Goal: Communication & Community: Answer question/provide support

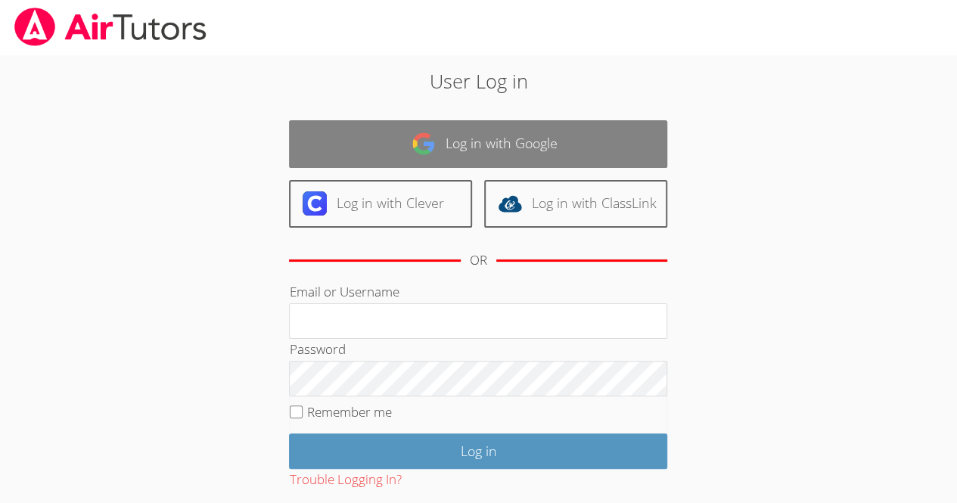
click at [539, 121] on link "Log in with Google" at bounding box center [478, 144] width 378 height 48
click at [550, 148] on link "Log in with Google" at bounding box center [478, 144] width 378 height 48
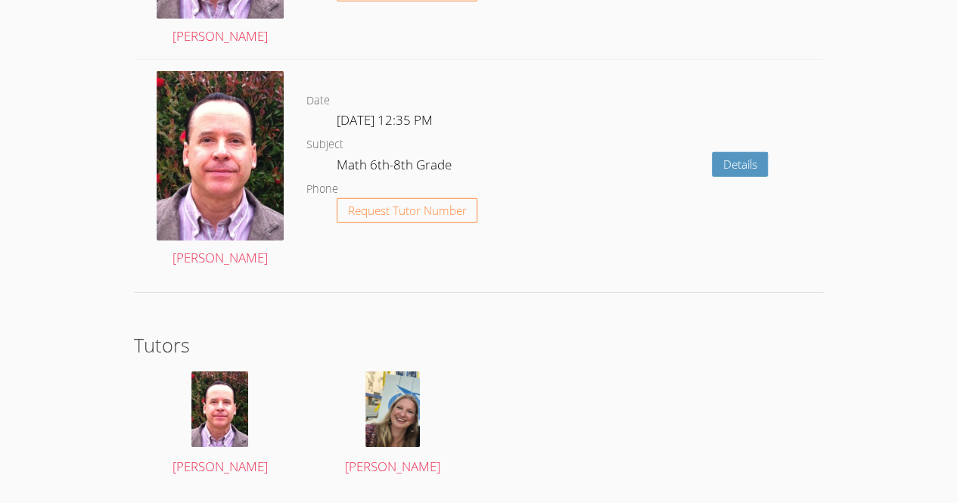
scroll to position [2277, 0]
click at [389, 396] on img at bounding box center [392, 409] width 54 height 76
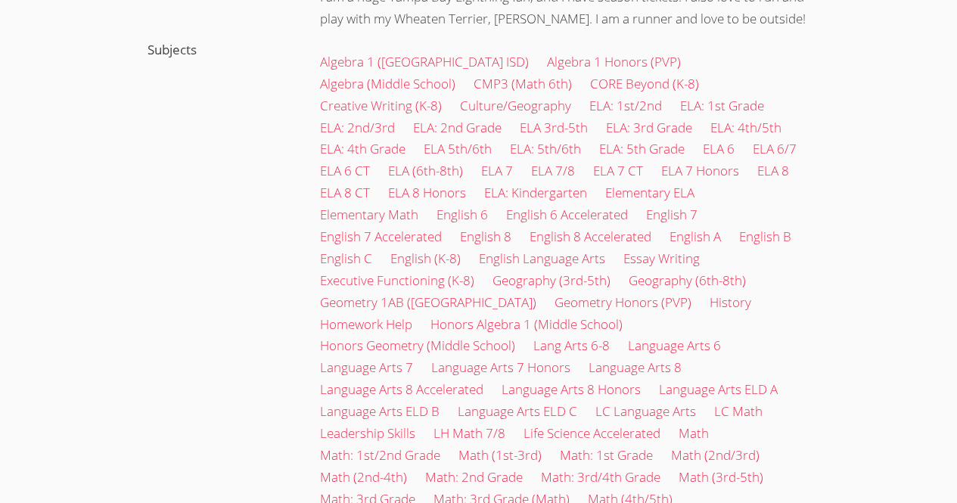
scroll to position [123, 0]
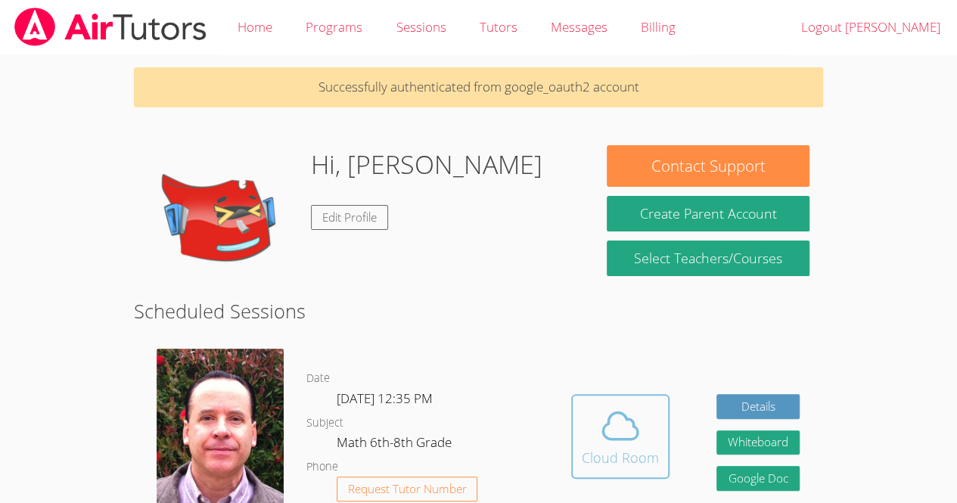
click at [635, 459] on div "Cloud Room" at bounding box center [620, 457] width 77 height 21
click at [233, 411] on img at bounding box center [220, 434] width 127 height 170
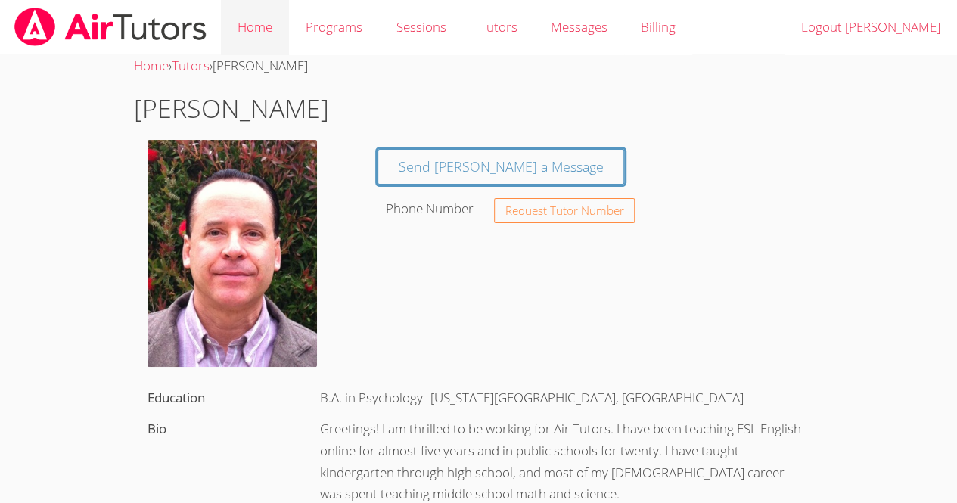
click at [256, 14] on link "Home" at bounding box center [255, 27] width 68 height 55
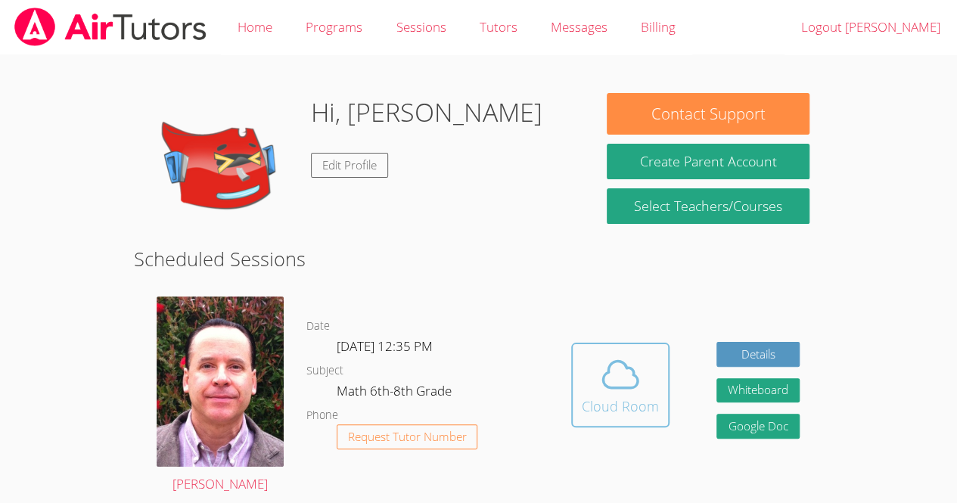
click at [606, 375] on icon at bounding box center [620, 374] width 42 height 42
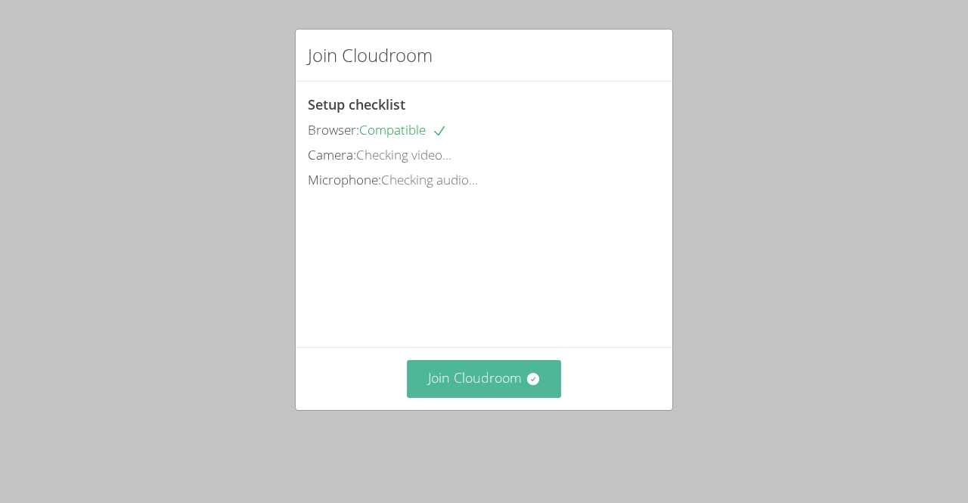
click at [467, 385] on button "Join Cloudroom" at bounding box center [484, 378] width 155 height 37
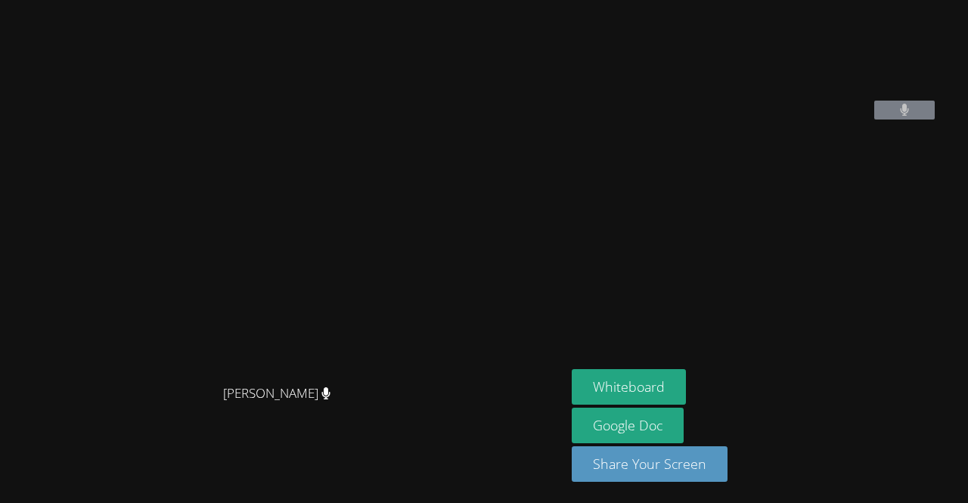
click at [617, 227] on aside "Kevin Velasquez Whiteboard Google Doc Share Your Screen" at bounding box center [755, 251] width 378 height 503
click at [928, 120] on button at bounding box center [905, 110] width 61 height 19
click at [934, 120] on button at bounding box center [905, 110] width 61 height 19
click at [912, 120] on button at bounding box center [905, 110] width 61 height 19
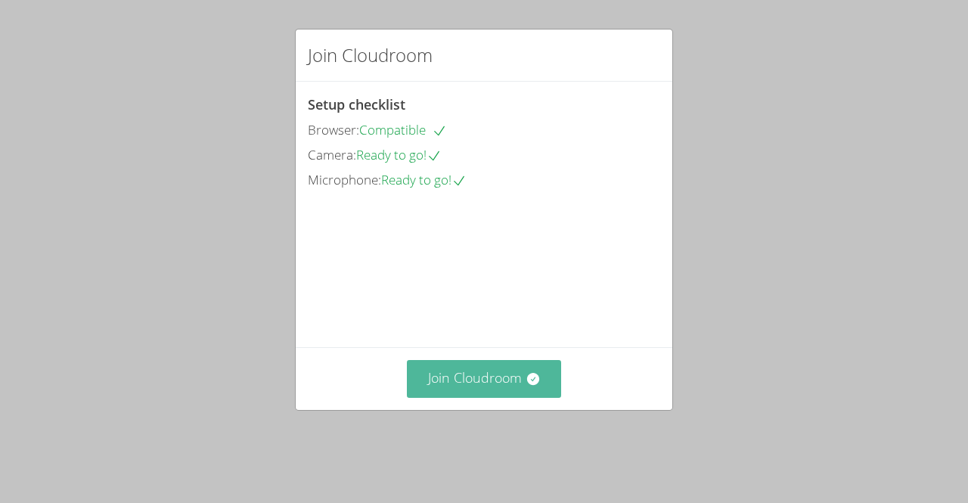
click at [454, 397] on button "Join Cloudroom" at bounding box center [484, 378] width 155 height 37
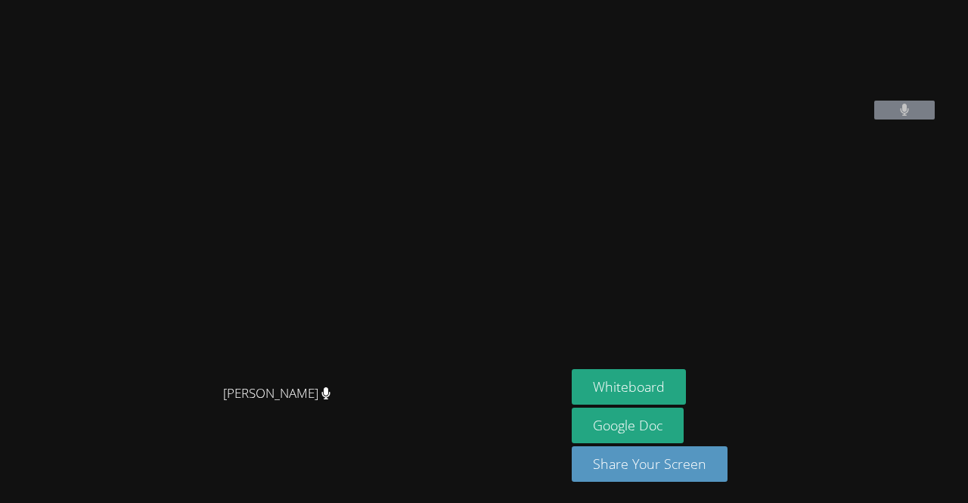
click at [928, 120] on button at bounding box center [905, 110] width 61 height 19
click at [909, 117] on icon at bounding box center [904, 110] width 9 height 13
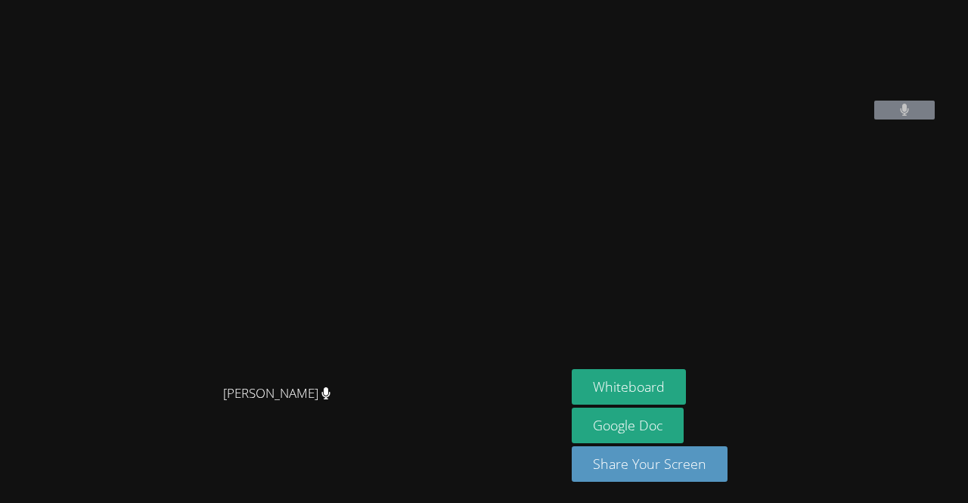
click at [909, 117] on icon at bounding box center [904, 110] width 9 height 13
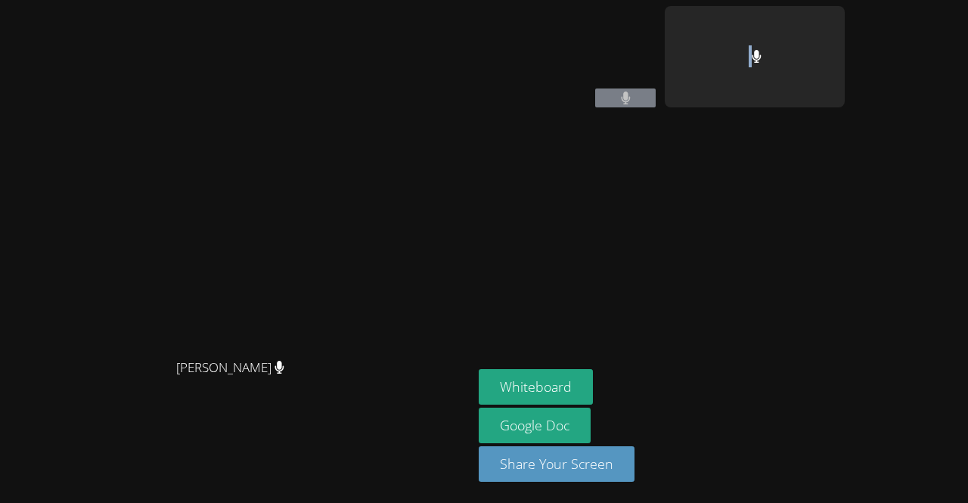
click at [851, 200] on aside "Kevin Velasquez Whiteboard Google Doc Share Your Screen" at bounding box center [662, 251] width 378 height 503
click at [851, 200] on aside "Kevin Velasquez Samarha Ilerand Whiteboard Google Doc Share Your Screen" at bounding box center [662, 251] width 378 height 503
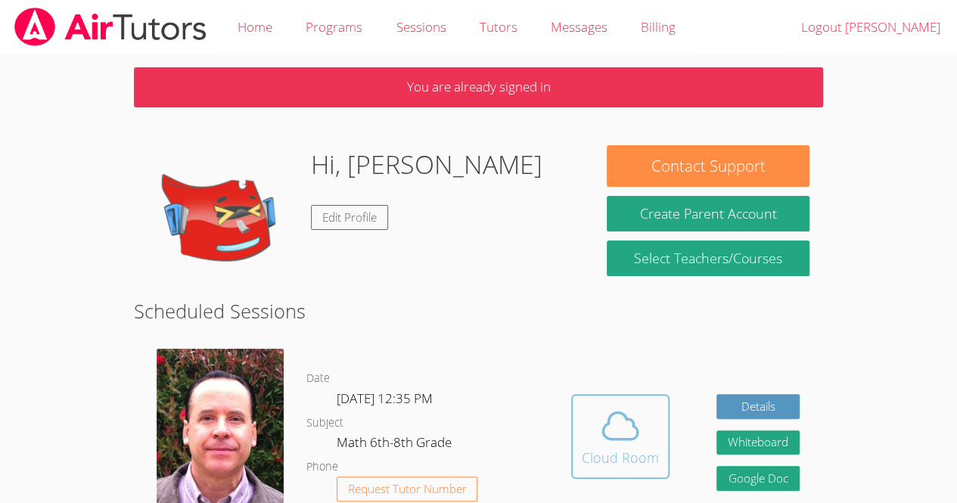
click at [643, 427] on span at bounding box center [620, 426] width 77 height 42
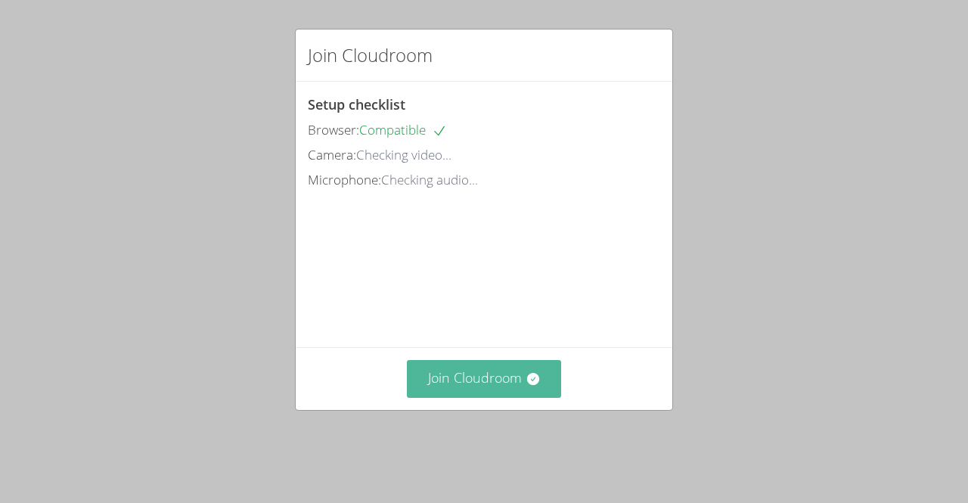
click at [493, 393] on button "Join Cloudroom" at bounding box center [484, 378] width 155 height 37
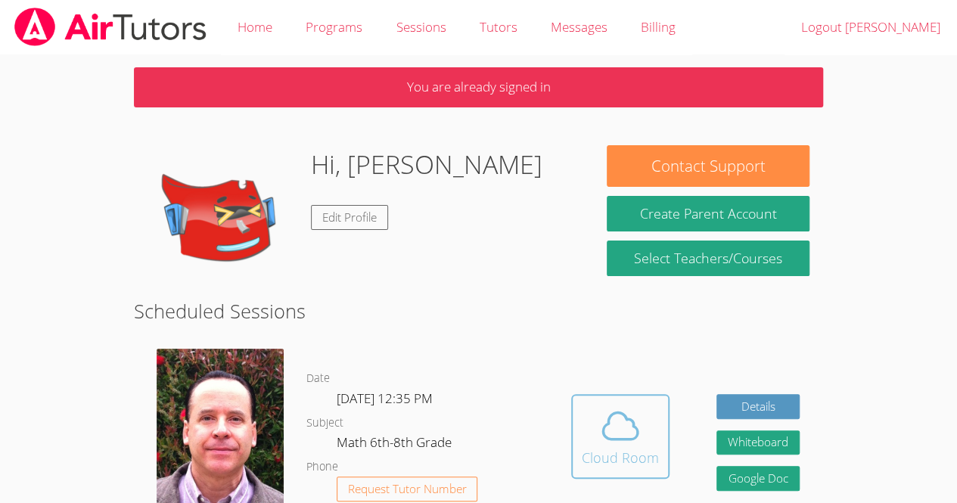
click at [613, 447] on div "Cloud Room" at bounding box center [620, 457] width 77 height 21
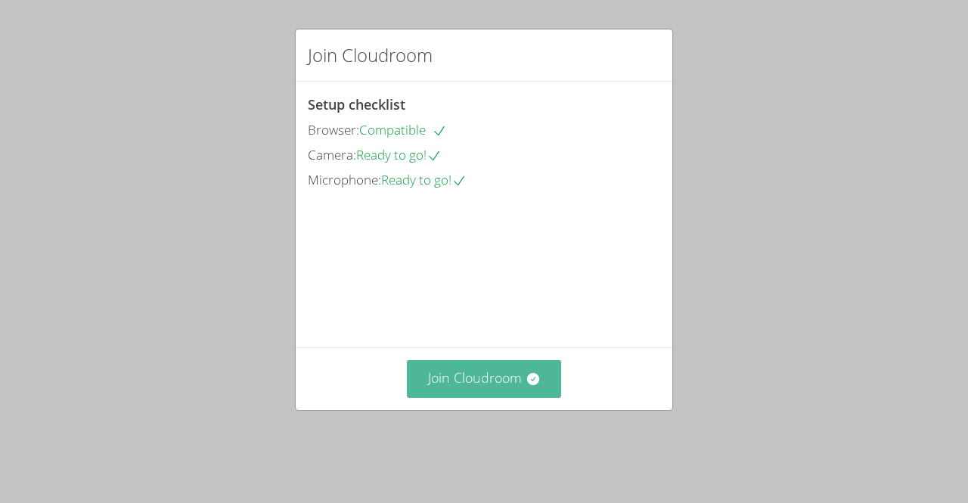
click at [440, 397] on button "Join Cloudroom" at bounding box center [484, 378] width 155 height 37
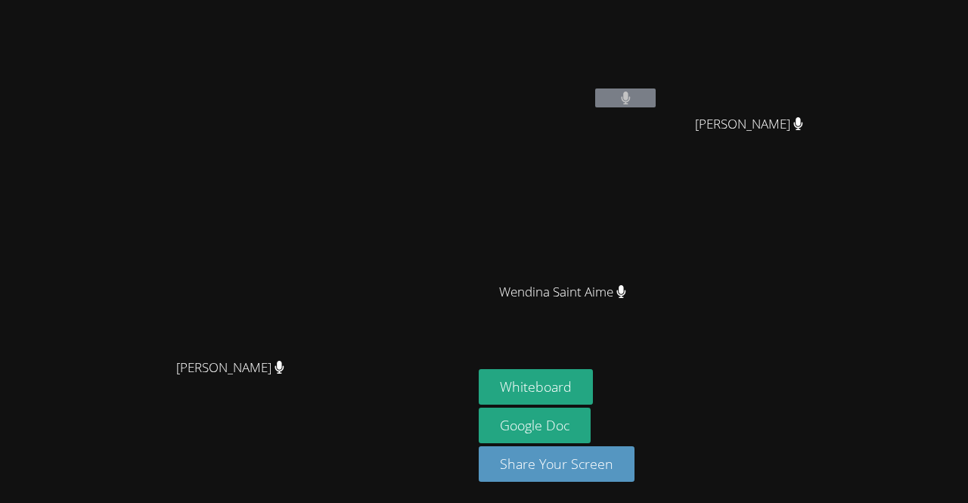
click at [656, 104] on button at bounding box center [625, 98] width 61 height 19
click at [593, 378] on button "Whiteboard" at bounding box center [536, 387] width 114 height 36
click at [656, 104] on button at bounding box center [625, 98] width 61 height 19
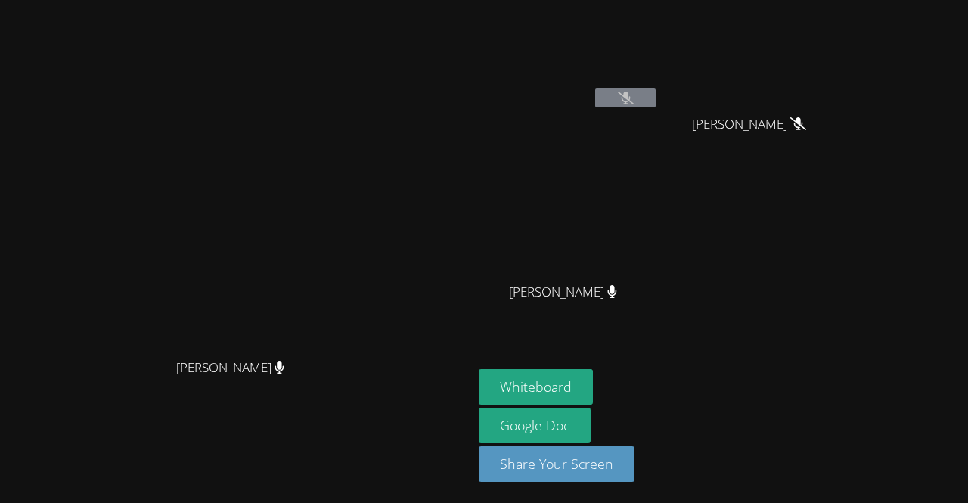
click at [656, 104] on button at bounding box center [625, 98] width 61 height 19
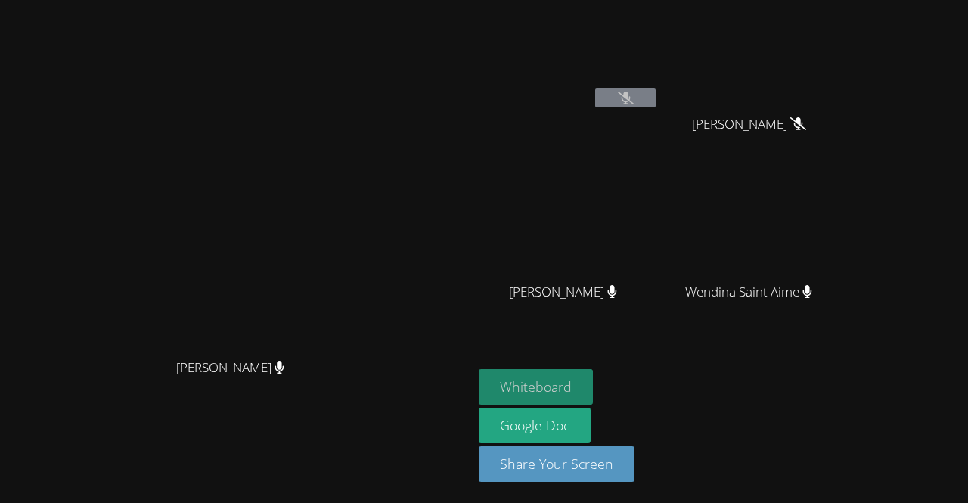
click at [593, 381] on button "Whiteboard" at bounding box center [536, 387] width 114 height 36
click at [659, 85] on video at bounding box center [569, 56] width 180 height 101
click at [634, 92] on icon at bounding box center [626, 98] width 16 height 13
click at [634, 98] on icon at bounding box center [626, 98] width 16 height 13
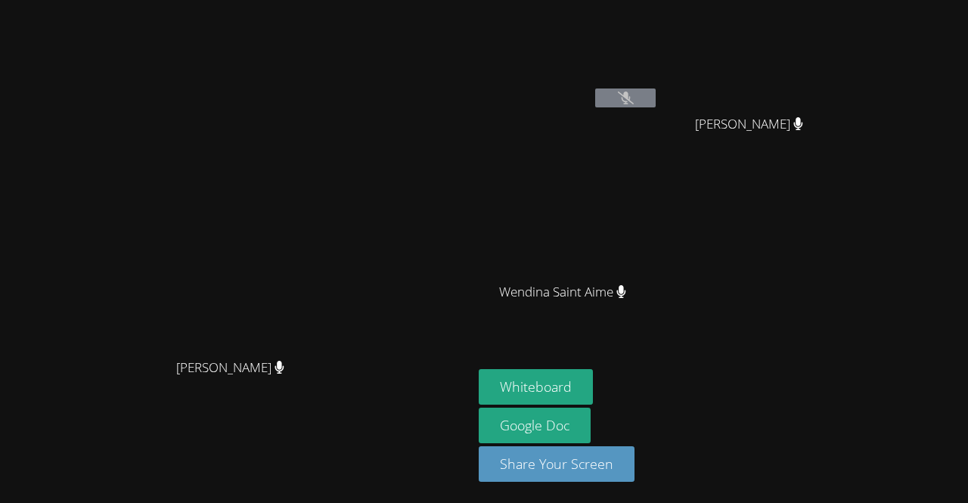
click at [123, 300] on video at bounding box center [236, 222] width 227 height 260
click at [816, 430] on div "Whiteboard Google Doc Share Your Screen" at bounding box center [662, 431] width 366 height 125
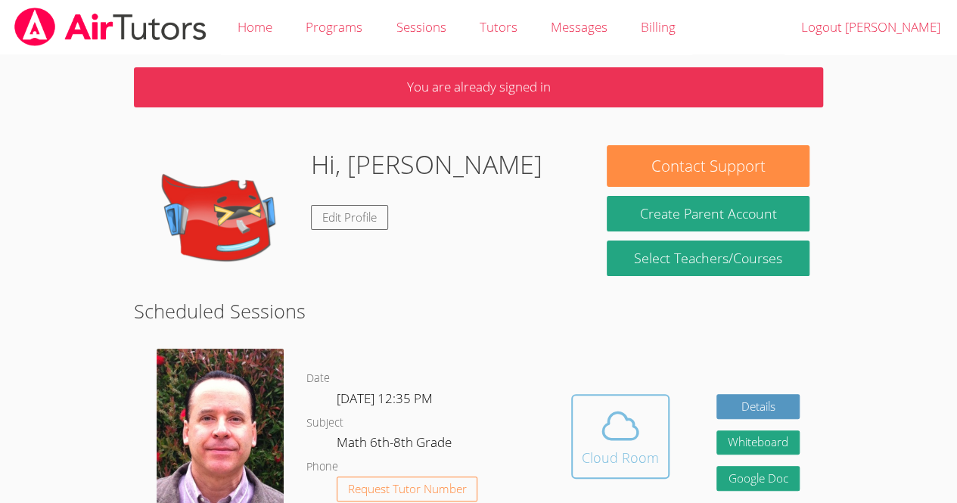
click at [612, 427] on icon at bounding box center [620, 426] width 42 height 42
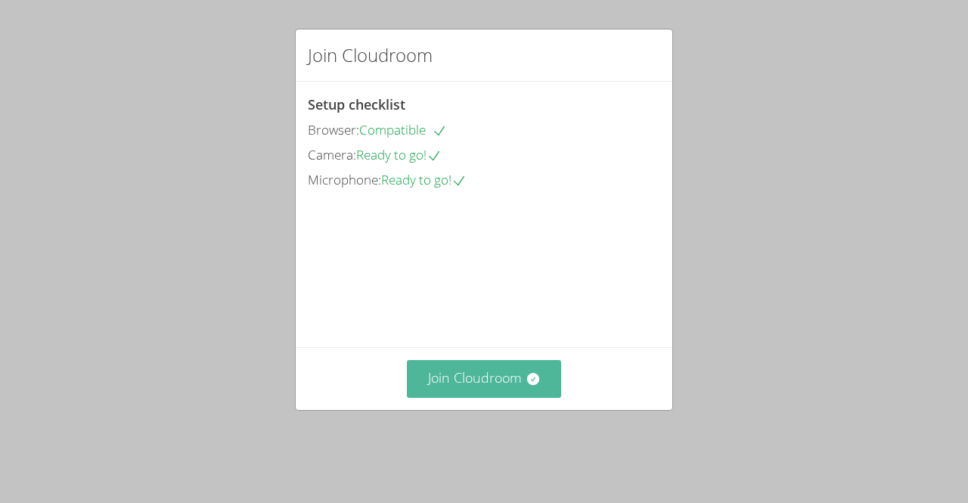
click at [462, 396] on button "Join Cloudroom" at bounding box center [484, 378] width 155 height 37
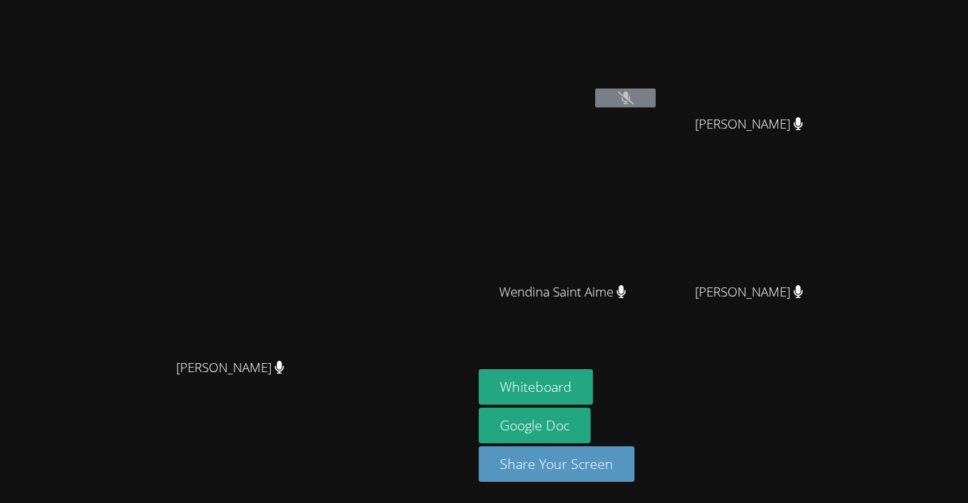
click at [634, 98] on icon at bounding box center [626, 98] width 16 height 13
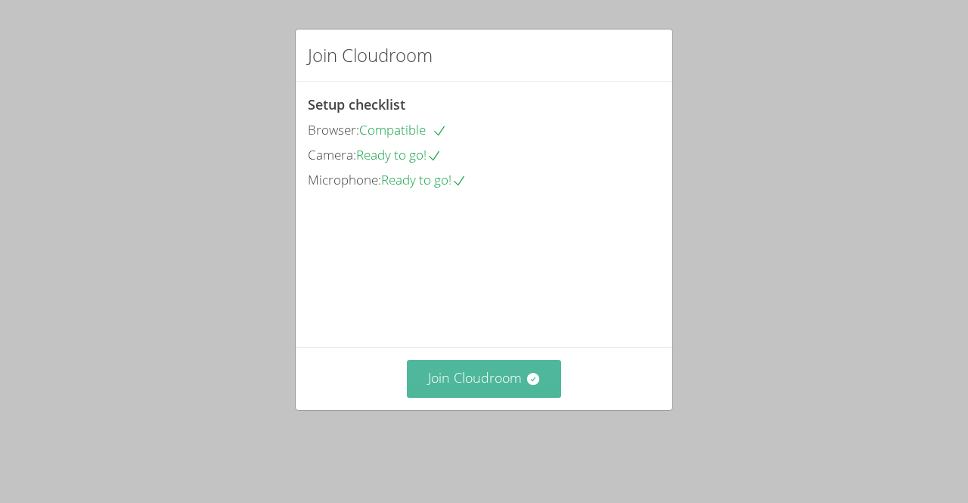
click at [499, 397] on button "Join Cloudroom" at bounding box center [484, 378] width 155 height 37
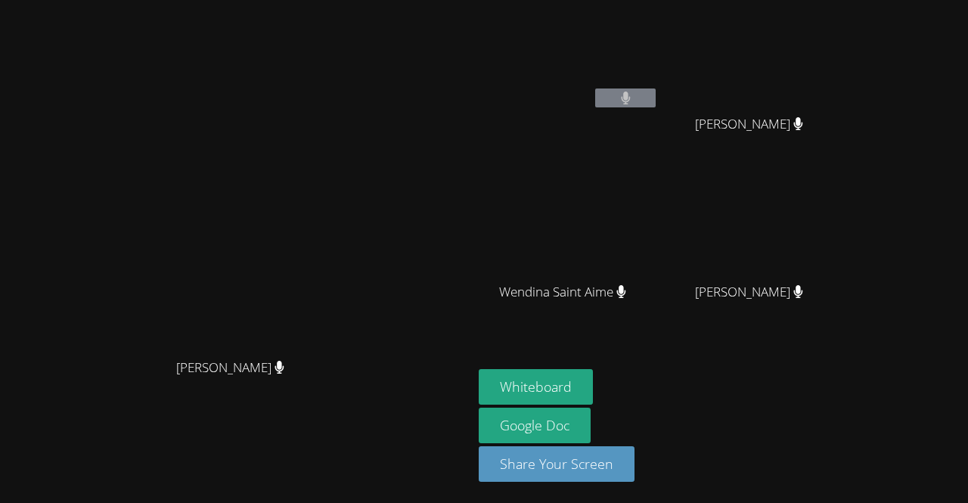
click at [630, 100] on icon at bounding box center [625, 98] width 9 height 13
click at [593, 378] on button "Whiteboard" at bounding box center [536, 387] width 114 height 36
click at [656, 89] on button at bounding box center [625, 98] width 61 height 19
click at [3, 405] on main "[PERSON_NAME] [PERSON_NAME]" at bounding box center [236, 251] width 473 height 503
click at [593, 378] on button "Whiteboard" at bounding box center [536, 387] width 114 height 36
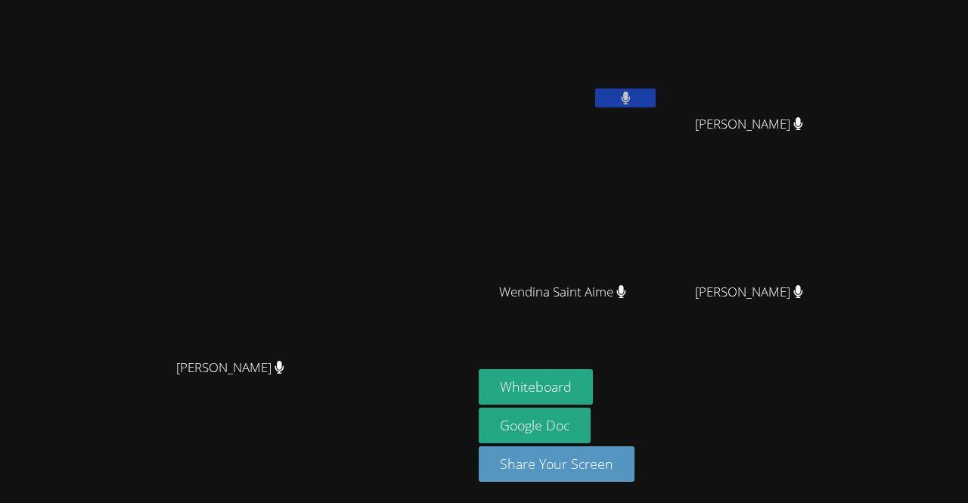
click at [631, 101] on icon at bounding box center [626, 98] width 10 height 13
click at [634, 101] on icon at bounding box center [626, 98] width 16 height 13
click at [593, 391] on button "Whiteboard" at bounding box center [536, 387] width 114 height 36
click at [656, 98] on button at bounding box center [625, 98] width 61 height 19
click at [634, 98] on icon at bounding box center [626, 98] width 16 height 13
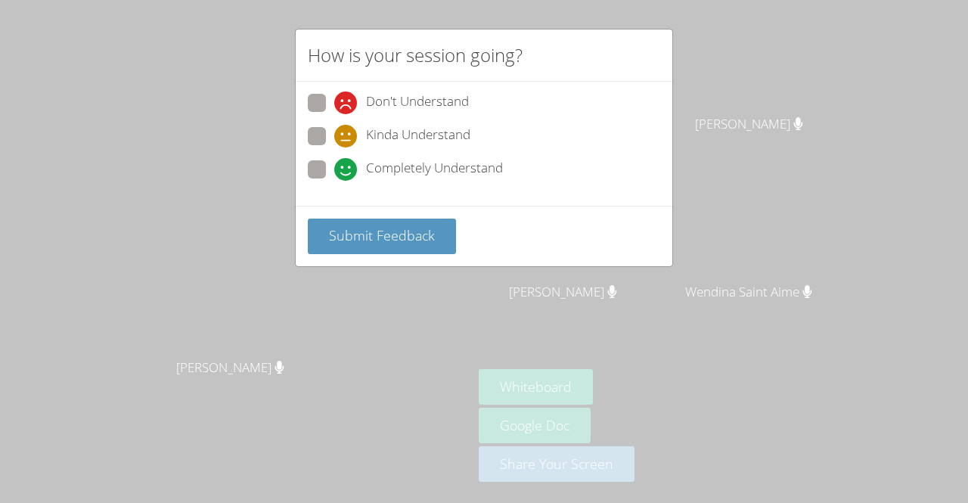
click at [401, 132] on span "Kinda Understand" at bounding box center [418, 136] width 104 height 23
click at [347, 132] on input "Kinda Understand" at bounding box center [340, 133] width 13 height 13
radio input "true"
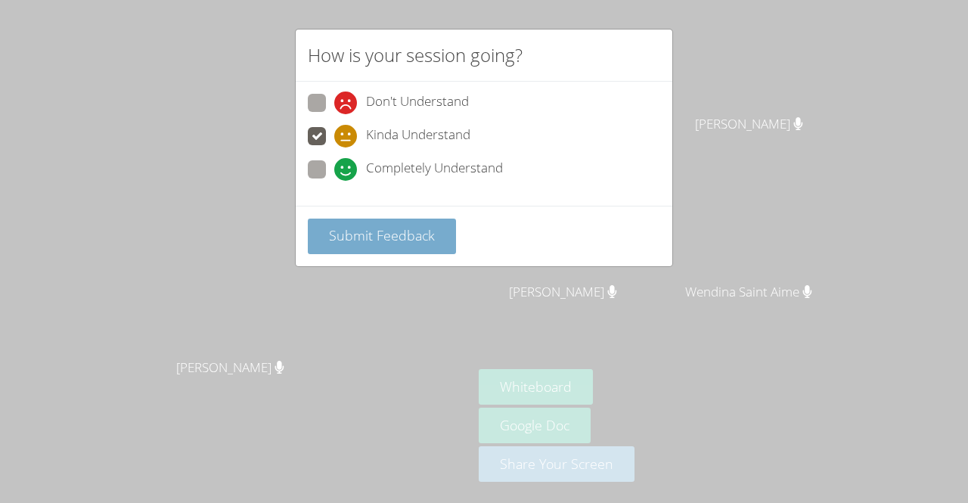
click at [378, 237] on span "Submit Feedback" at bounding box center [382, 235] width 106 height 18
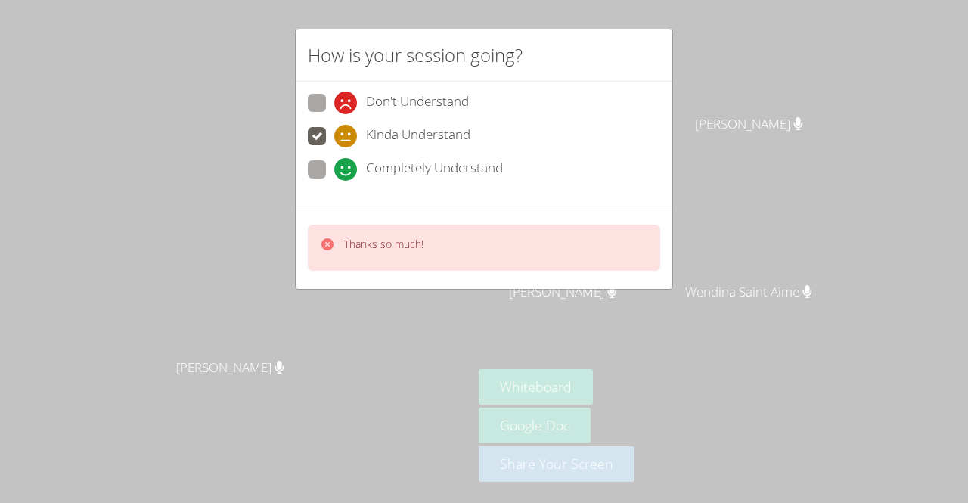
click at [748, 113] on div "How is your session going? Don't Understand Kinda Understand Completely Underst…" at bounding box center [484, 251] width 968 height 503
click at [734, 142] on div "How is your session going? Don't Understand Kinda Understand Completely Underst…" at bounding box center [484, 251] width 968 height 503
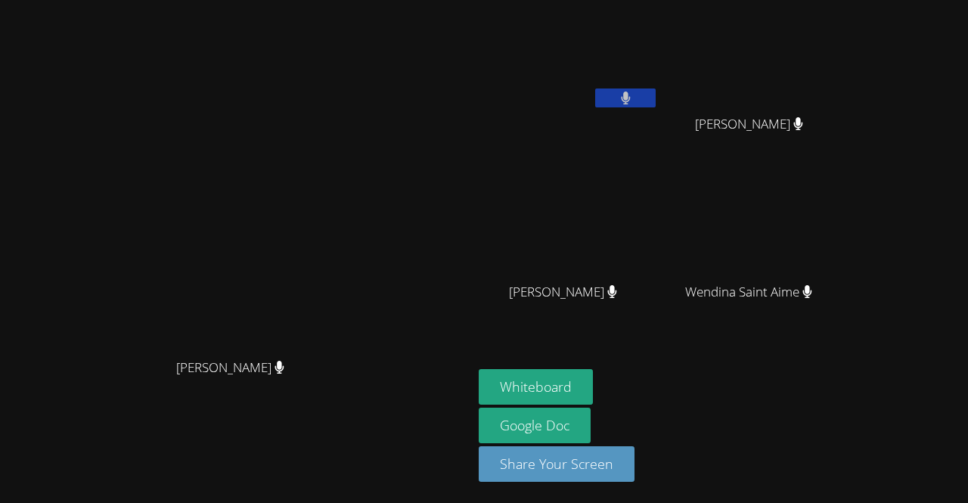
click at [659, 142] on div "[PERSON_NAME]" at bounding box center [569, 87] width 180 height 162
click at [631, 102] on icon at bounding box center [626, 98] width 10 height 13
